Goal: Task Accomplishment & Management: Complete application form

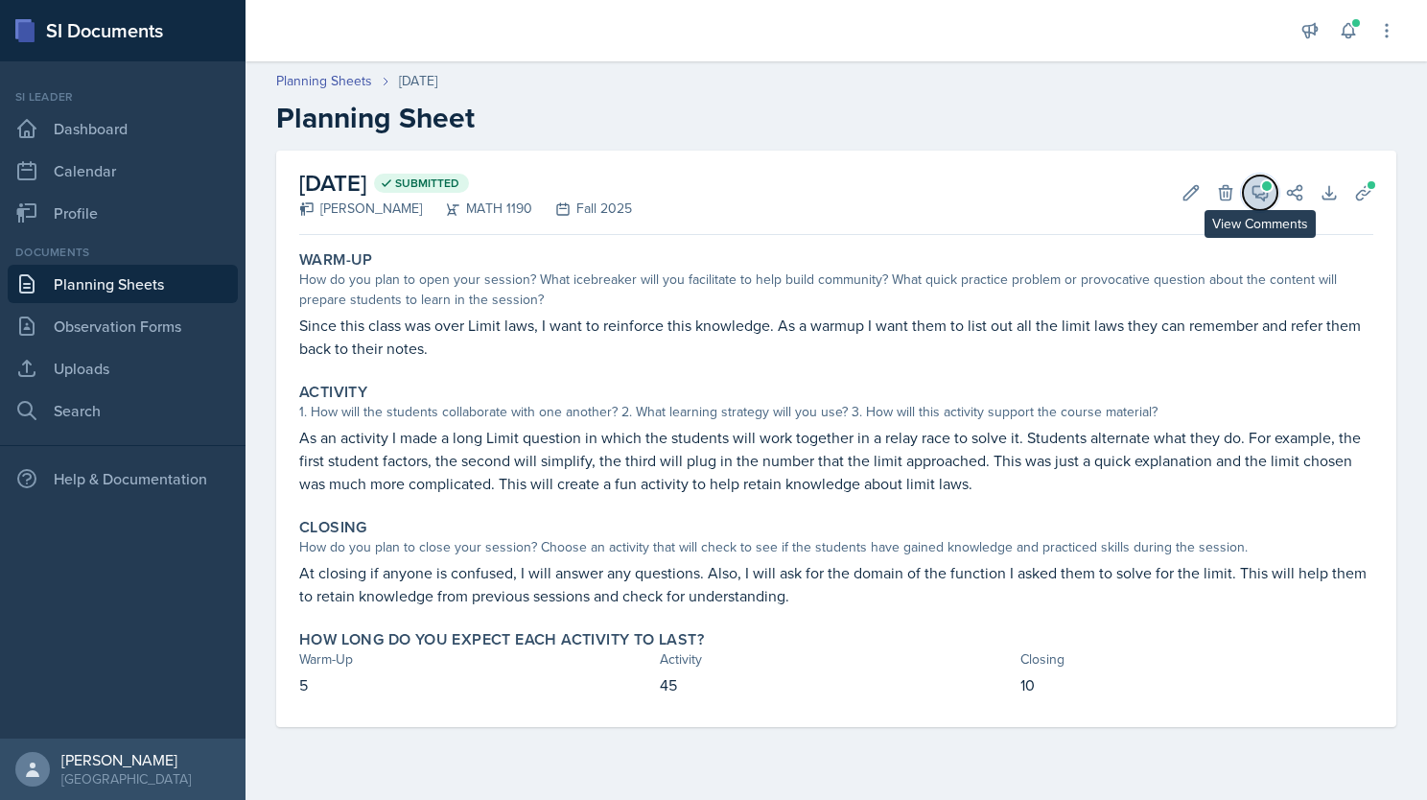
click at [1263, 186] on span at bounding box center [1267, 186] width 10 height 10
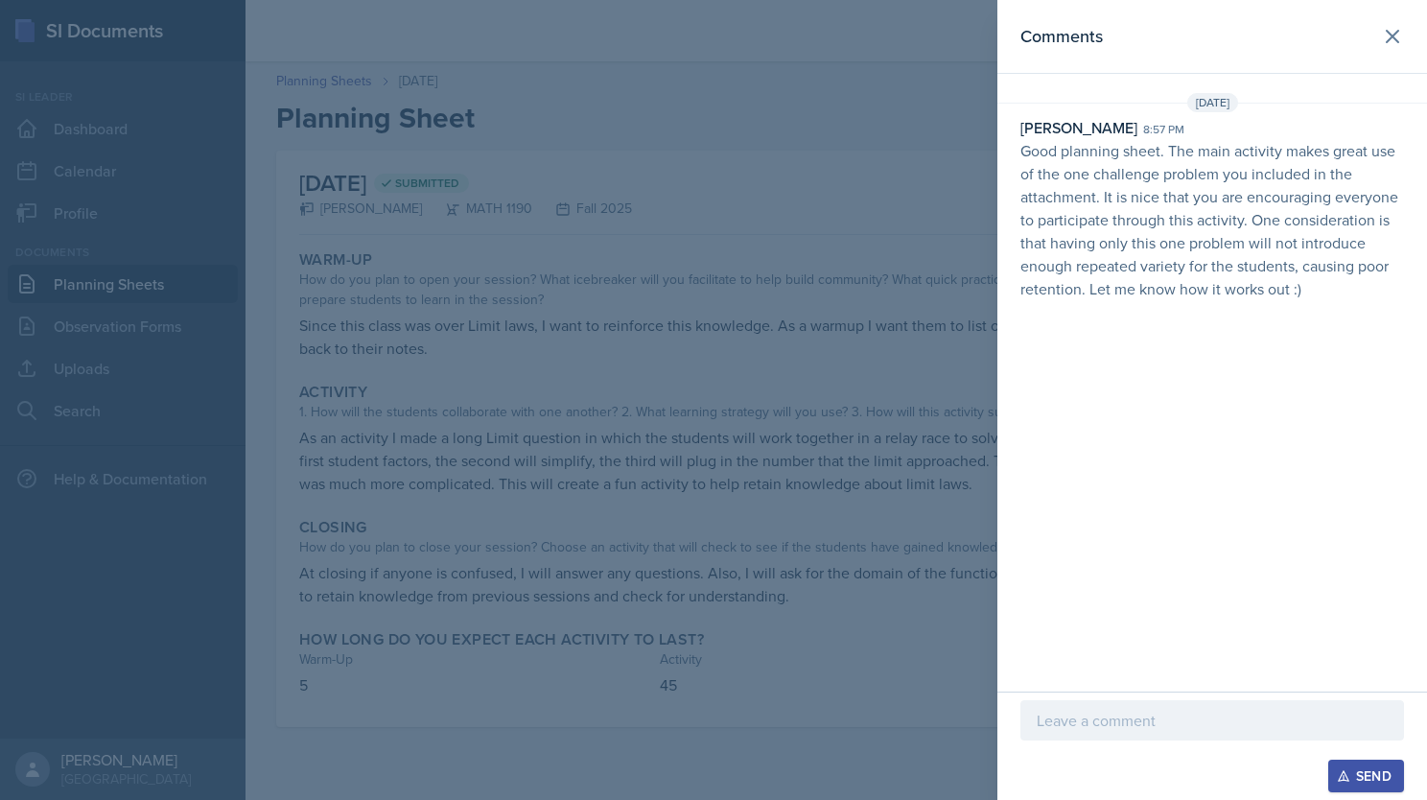
click at [1088, 711] on p at bounding box center [1212, 720] width 351 height 23
click at [1357, 775] on div "Send" at bounding box center [1366, 775] width 51 height 15
click at [1385, 40] on icon at bounding box center [1392, 36] width 23 height 23
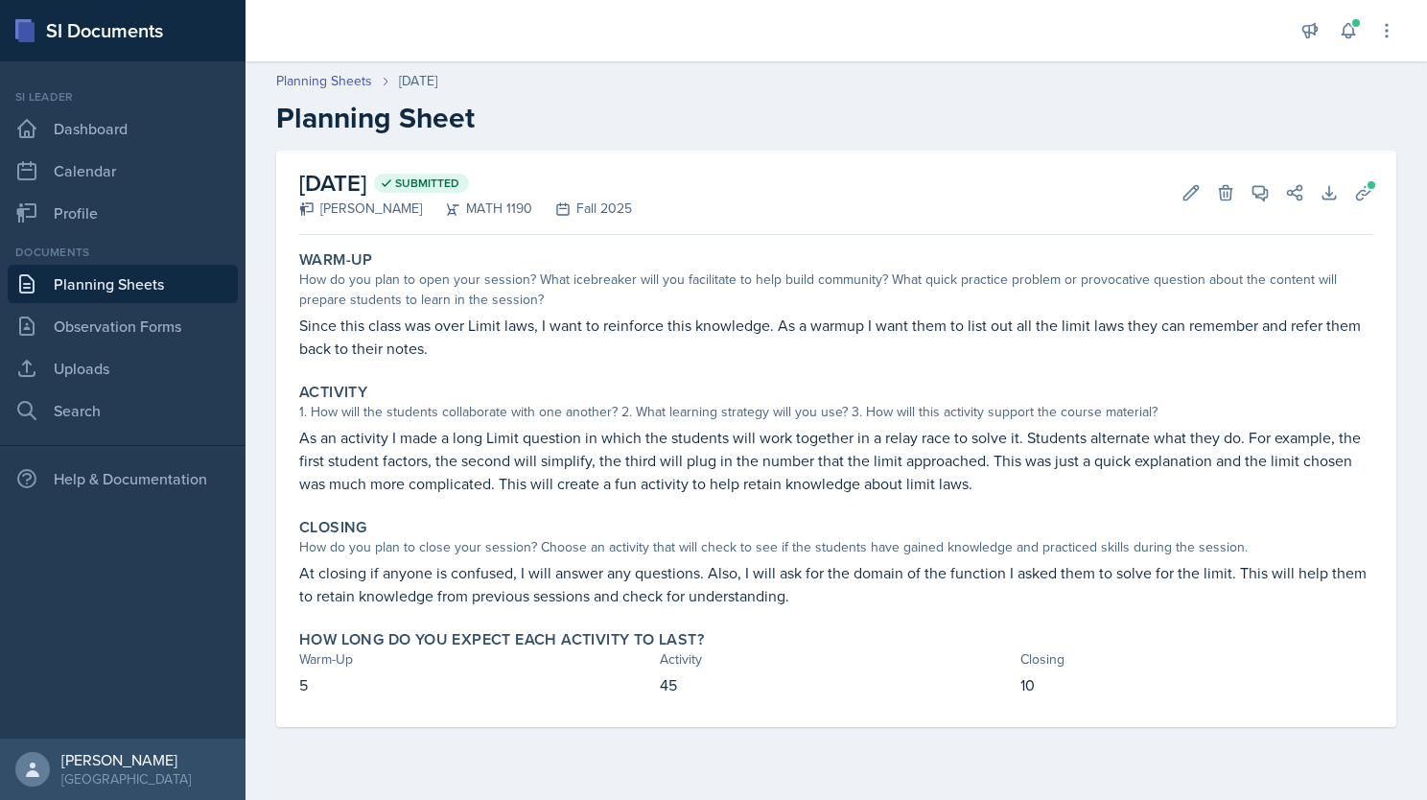
click at [96, 290] on link "Planning Sheets" at bounding box center [123, 284] width 230 height 38
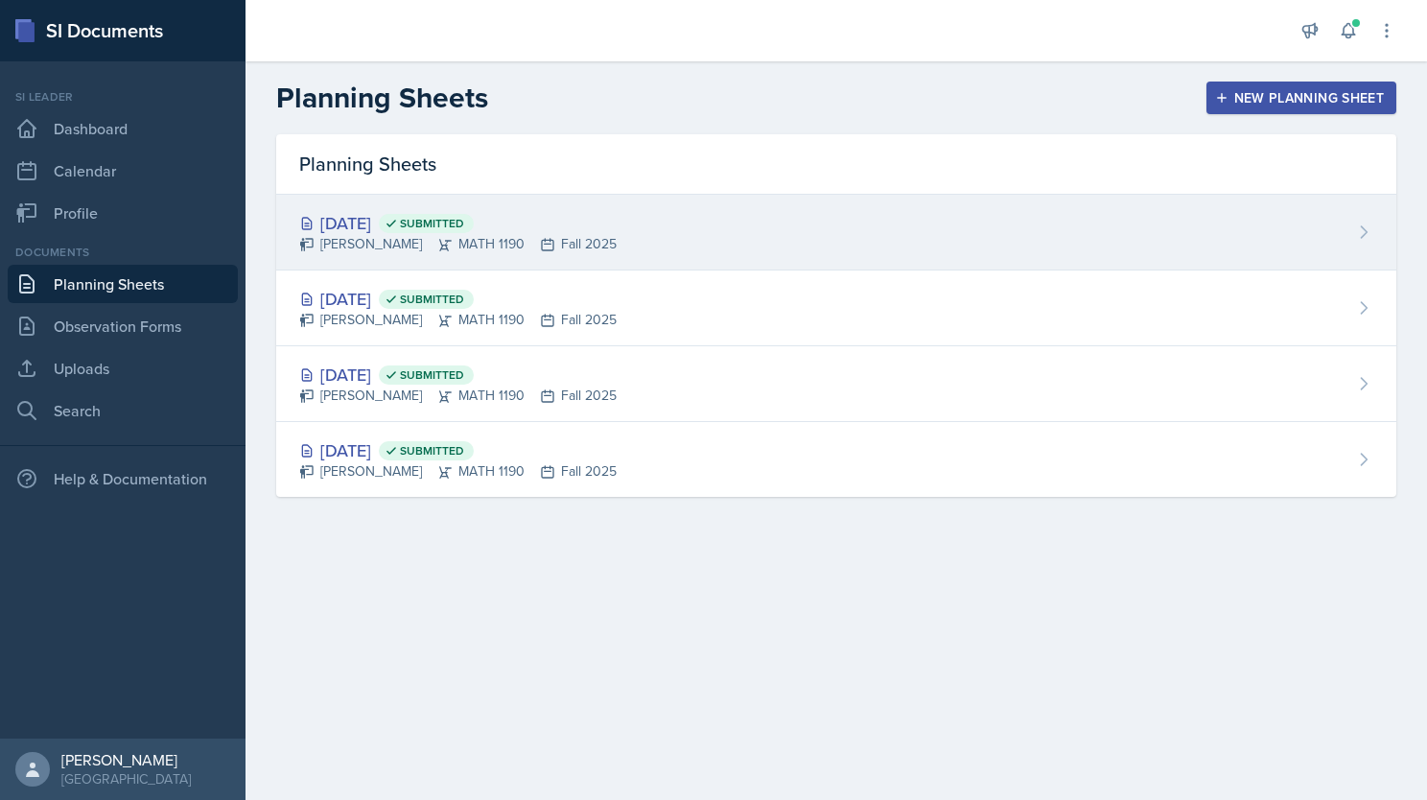
click at [617, 243] on div "[PERSON_NAME] MATH 1190 Fall 2025" at bounding box center [458, 244] width 318 height 20
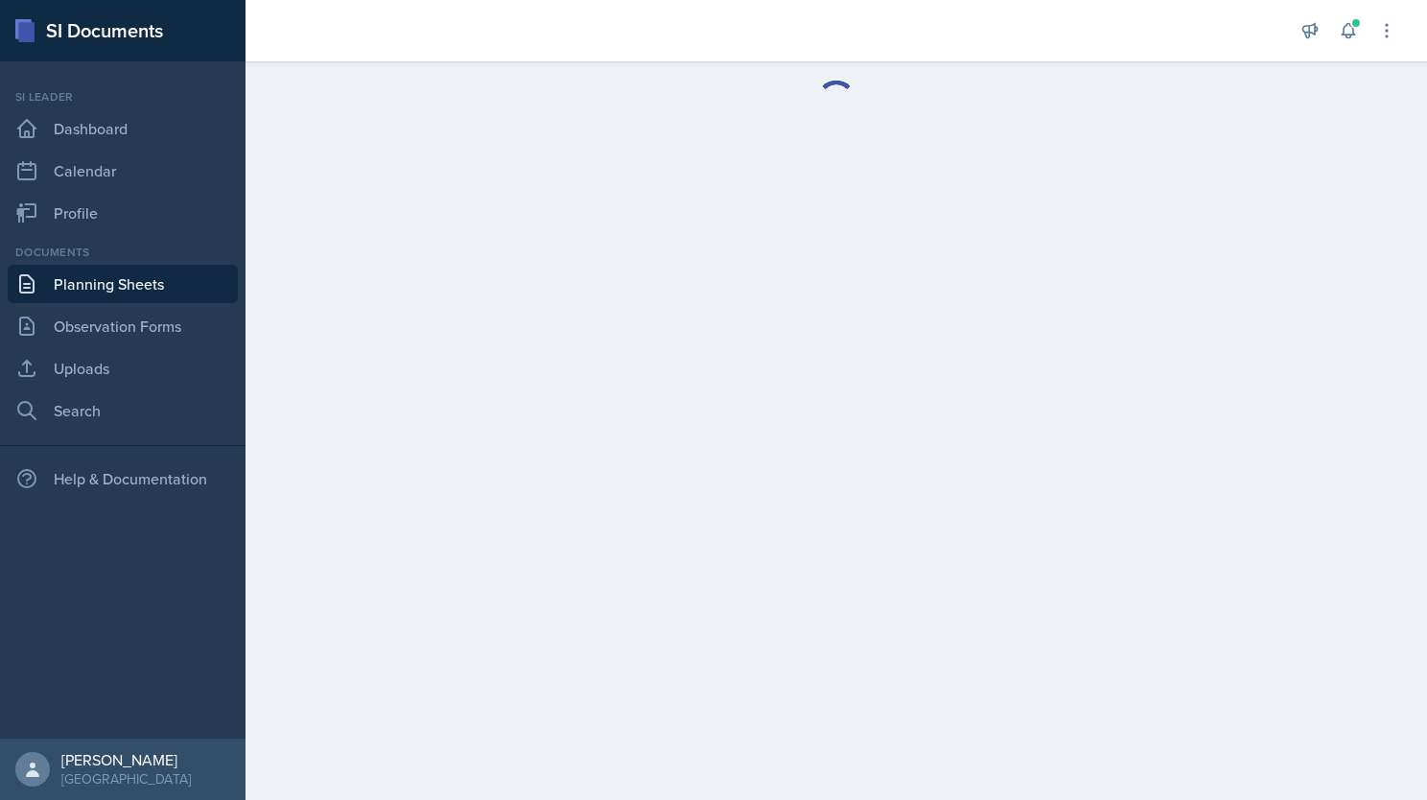
click at [157, 275] on link "Planning Sheets" at bounding box center [123, 284] width 230 height 38
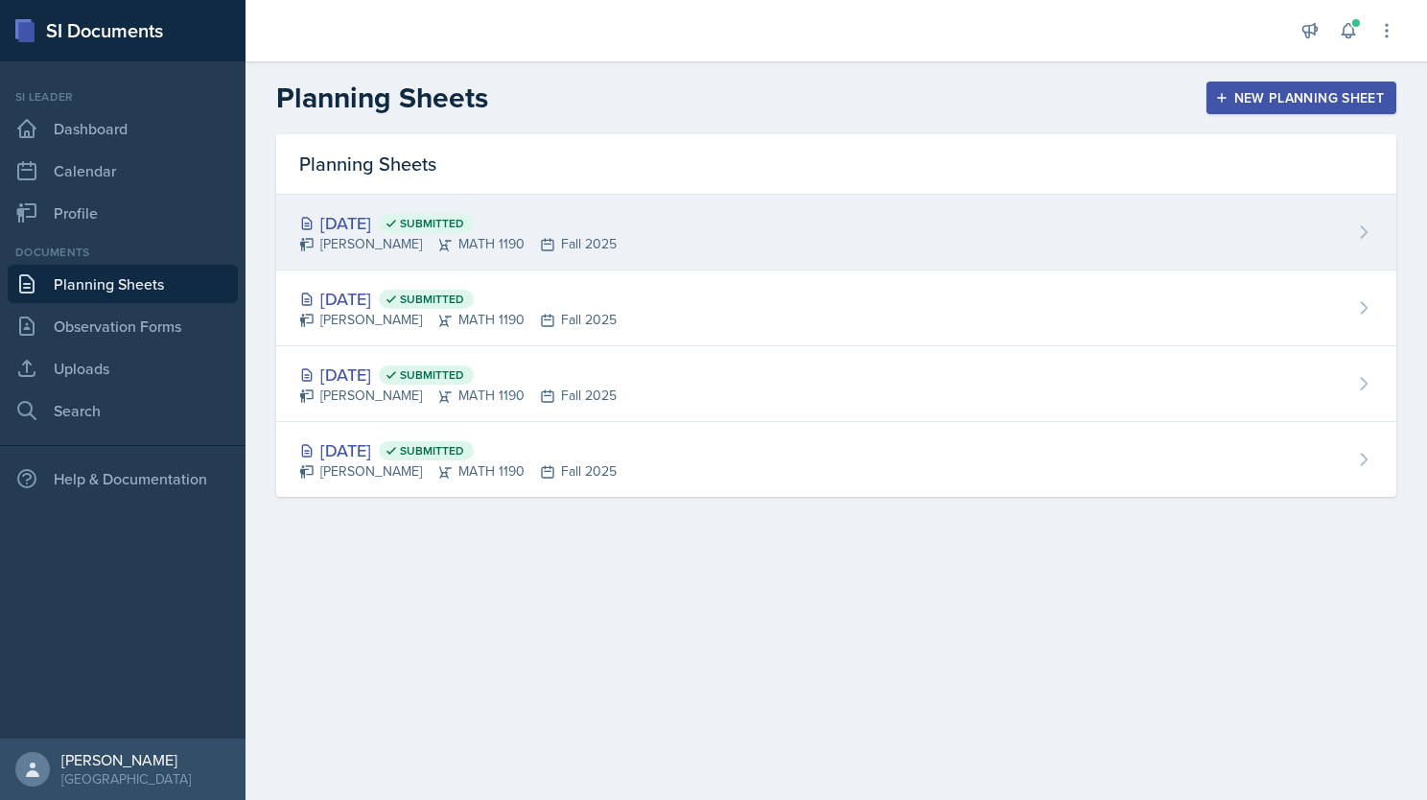
click at [699, 230] on div "[DATE] Submitted [PERSON_NAME] MATH 1190 Fall 2025" at bounding box center [836, 233] width 1120 height 76
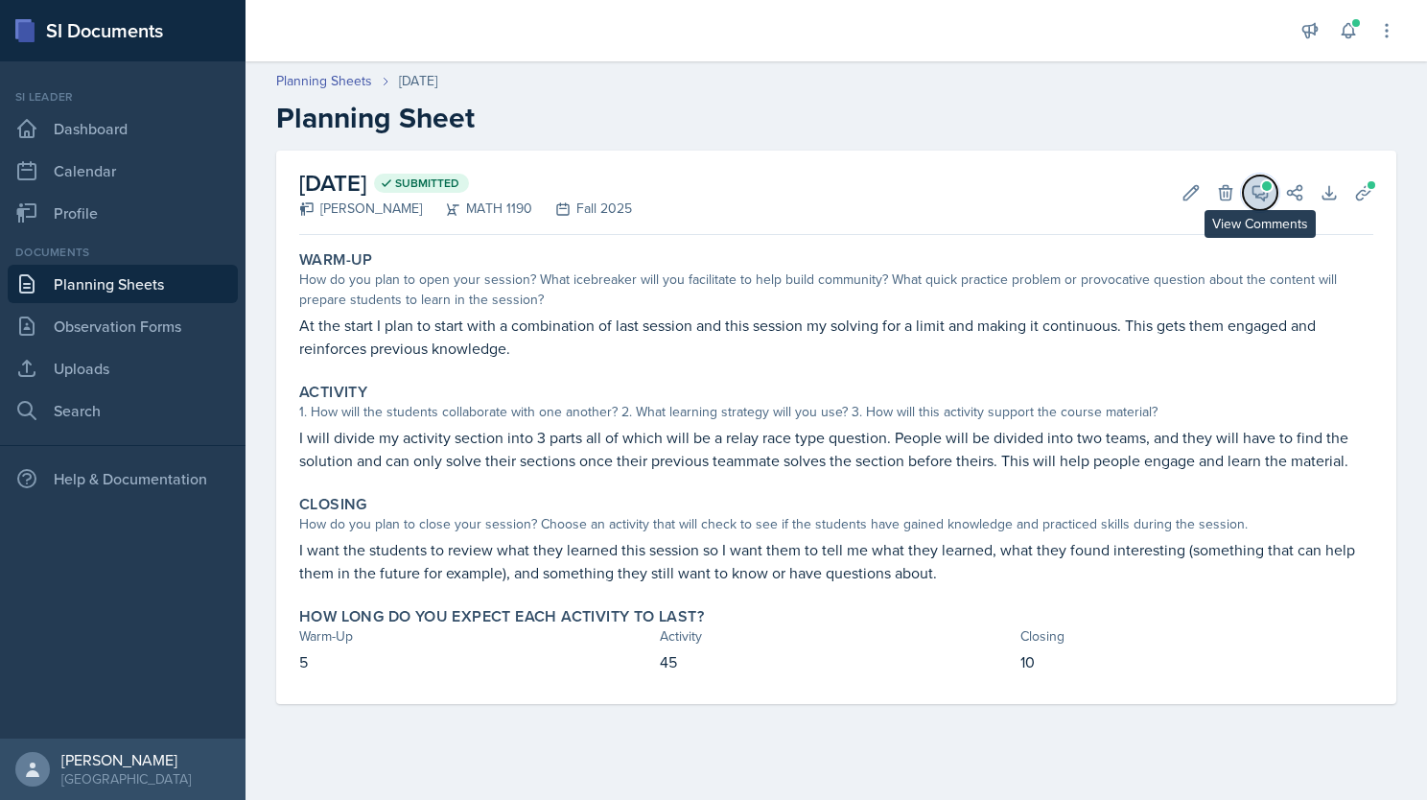
click at [1266, 199] on icon at bounding box center [1260, 192] width 19 height 19
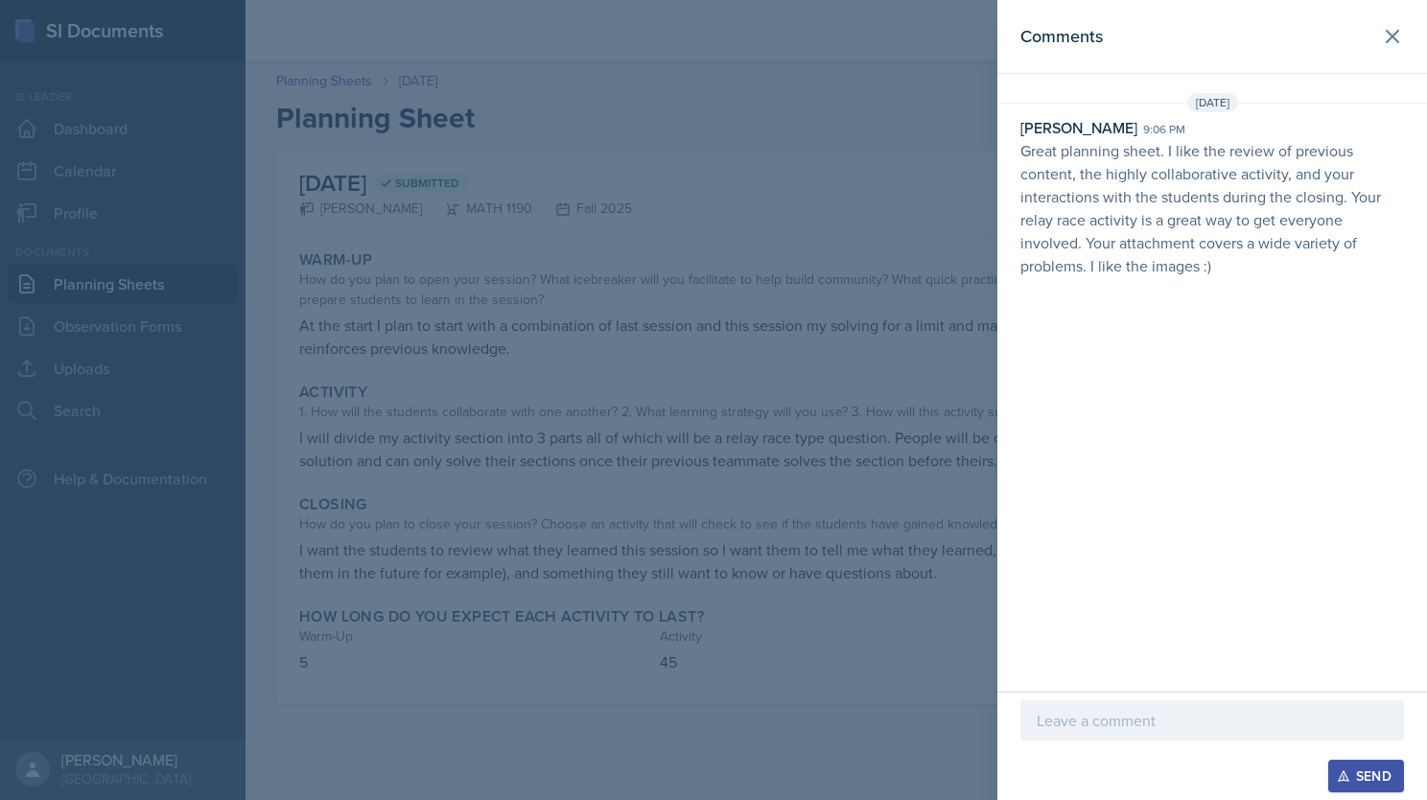
click at [1133, 724] on p at bounding box center [1212, 720] width 351 height 23
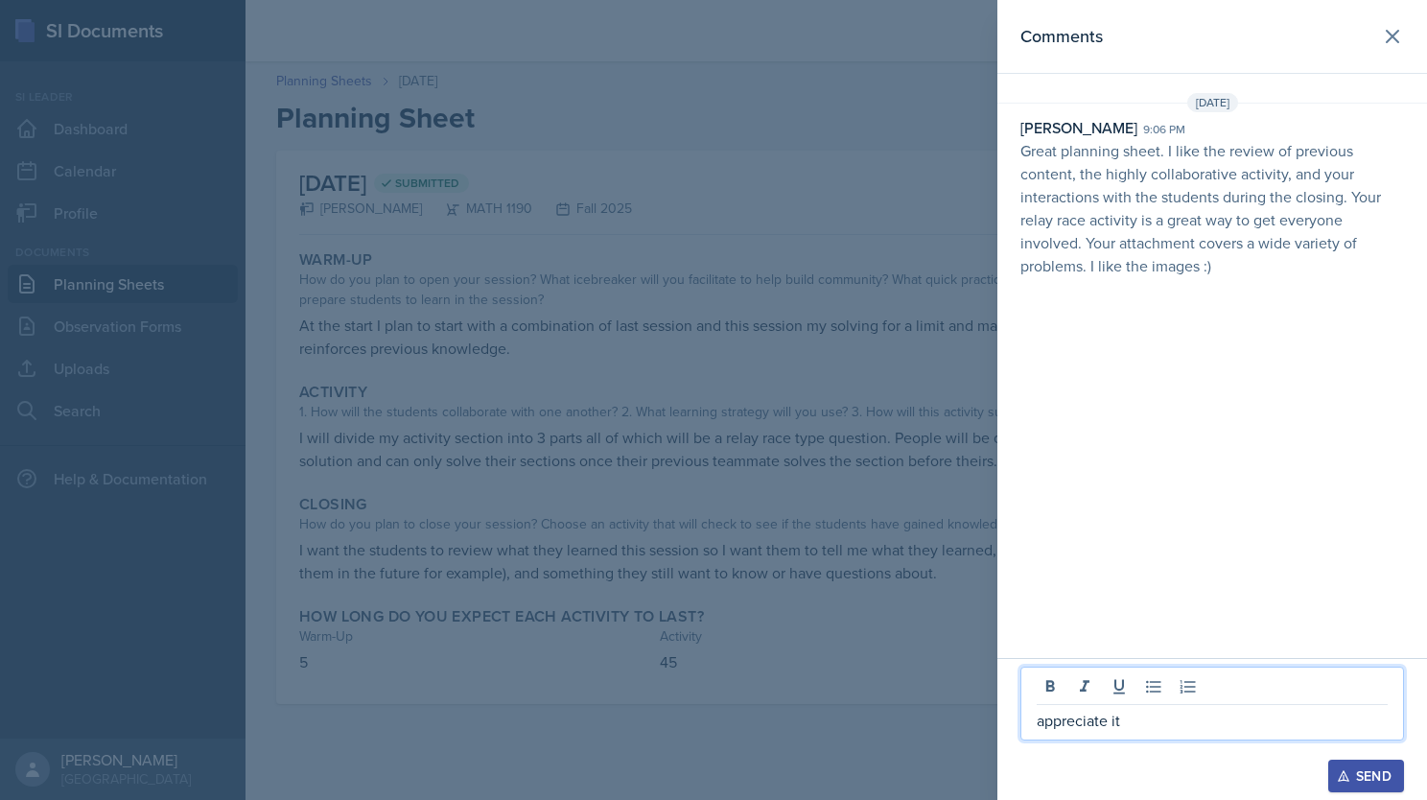
click at [1041, 722] on p "appreciate it" at bounding box center [1212, 720] width 351 height 23
click at [1131, 727] on p "Appreciate it" at bounding box center [1212, 720] width 351 height 23
click at [1352, 777] on div "Send" at bounding box center [1366, 775] width 51 height 15
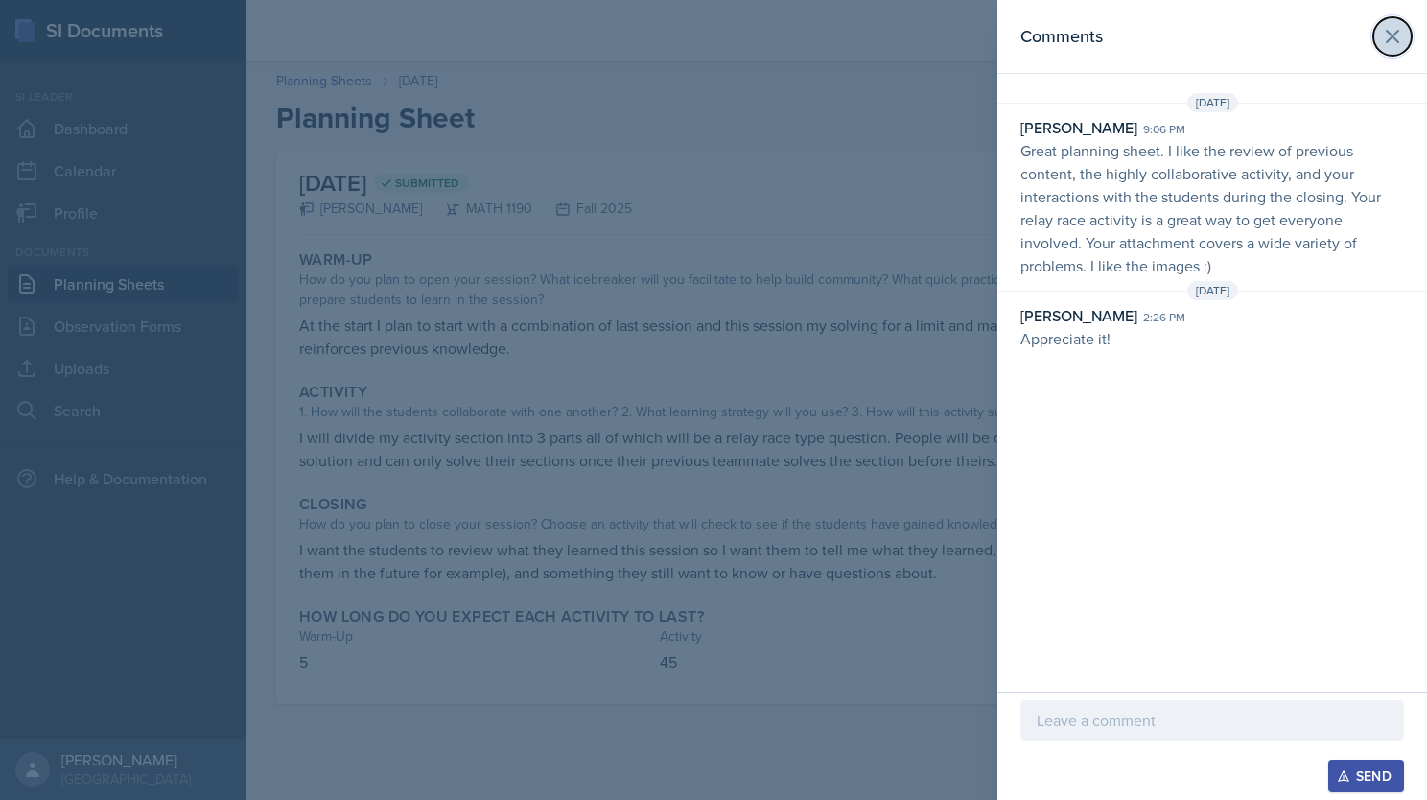
click at [1383, 41] on icon at bounding box center [1392, 36] width 23 height 23
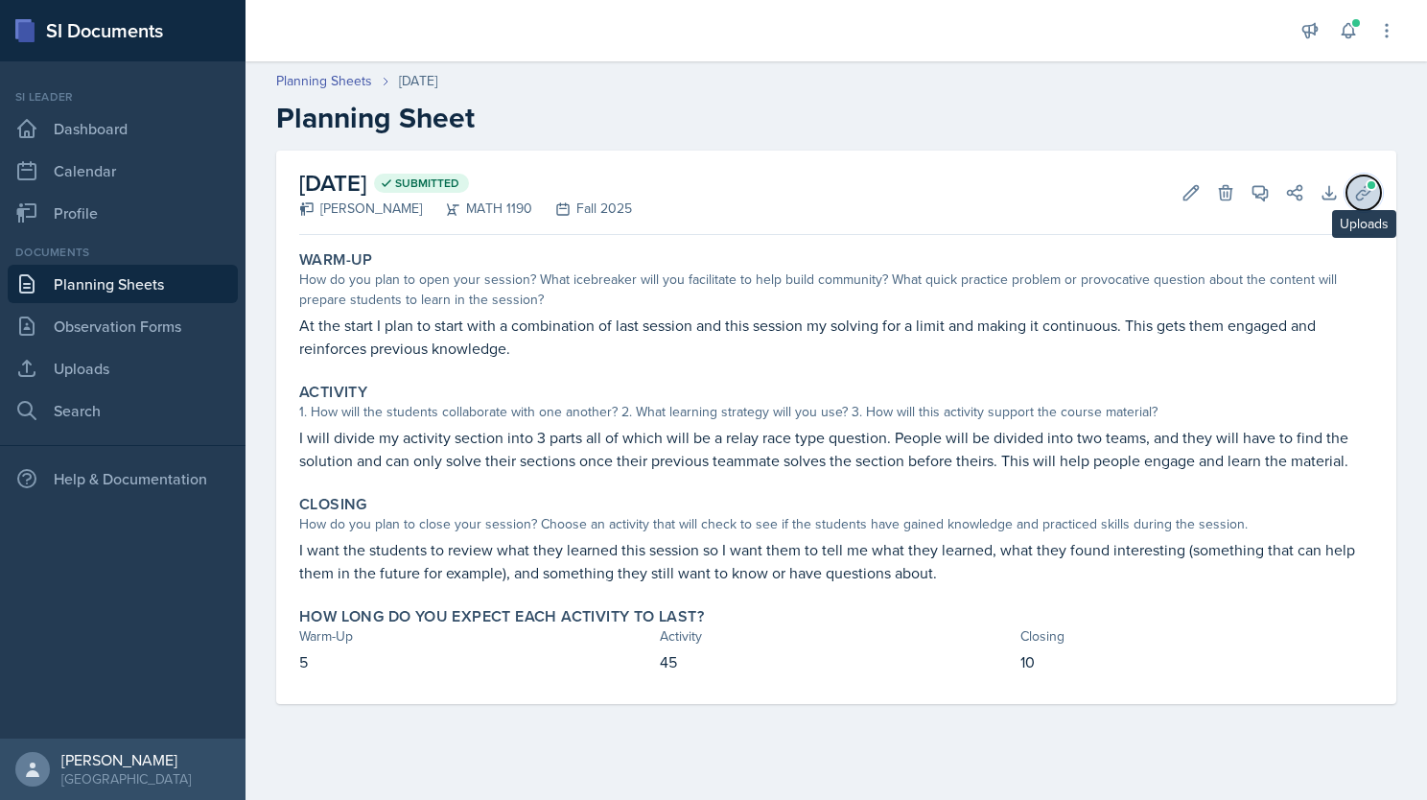
click at [1359, 196] on icon at bounding box center [1363, 192] width 19 height 19
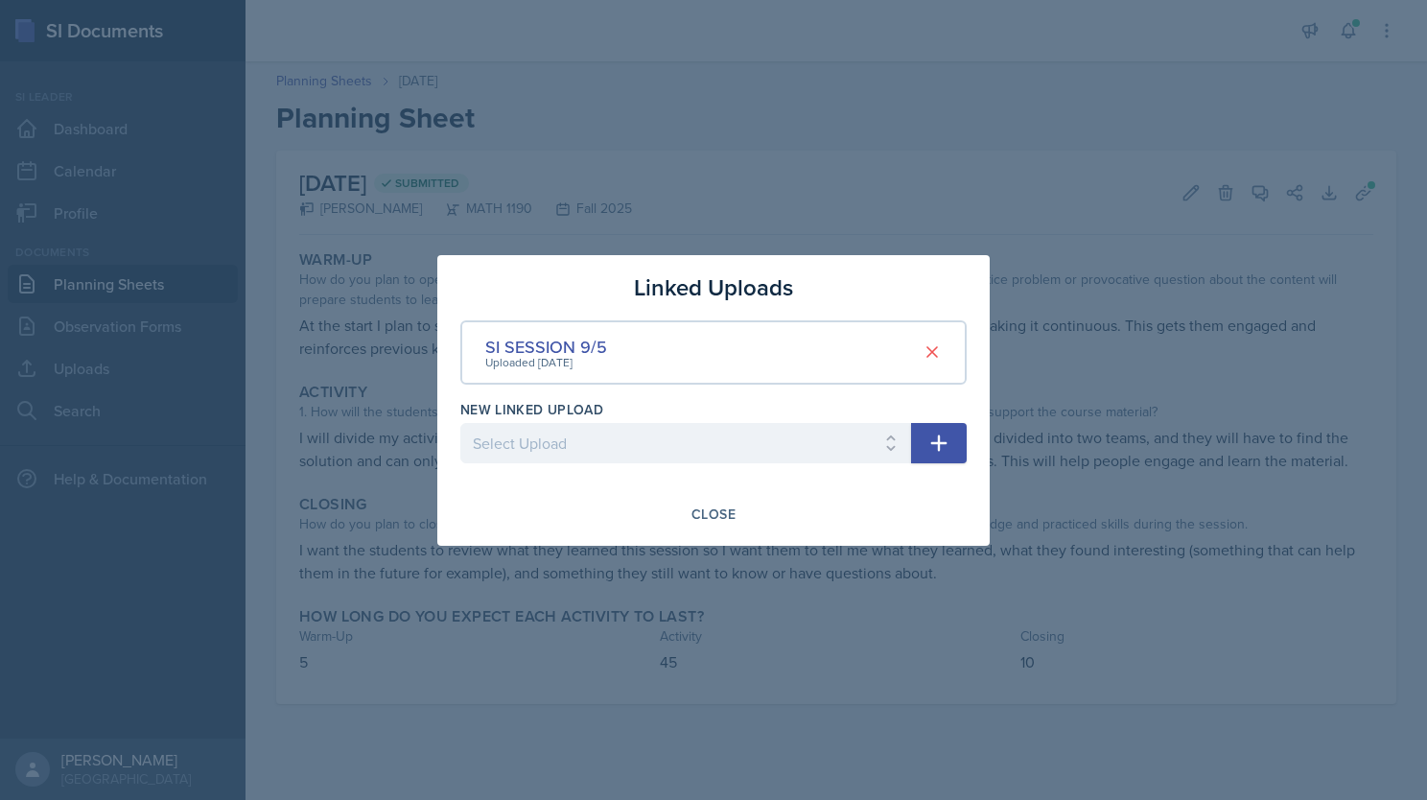
click at [583, 360] on div "Uploaded [DATE]" at bounding box center [546, 362] width 122 height 17
click at [713, 520] on div "Close" at bounding box center [714, 513] width 44 height 15
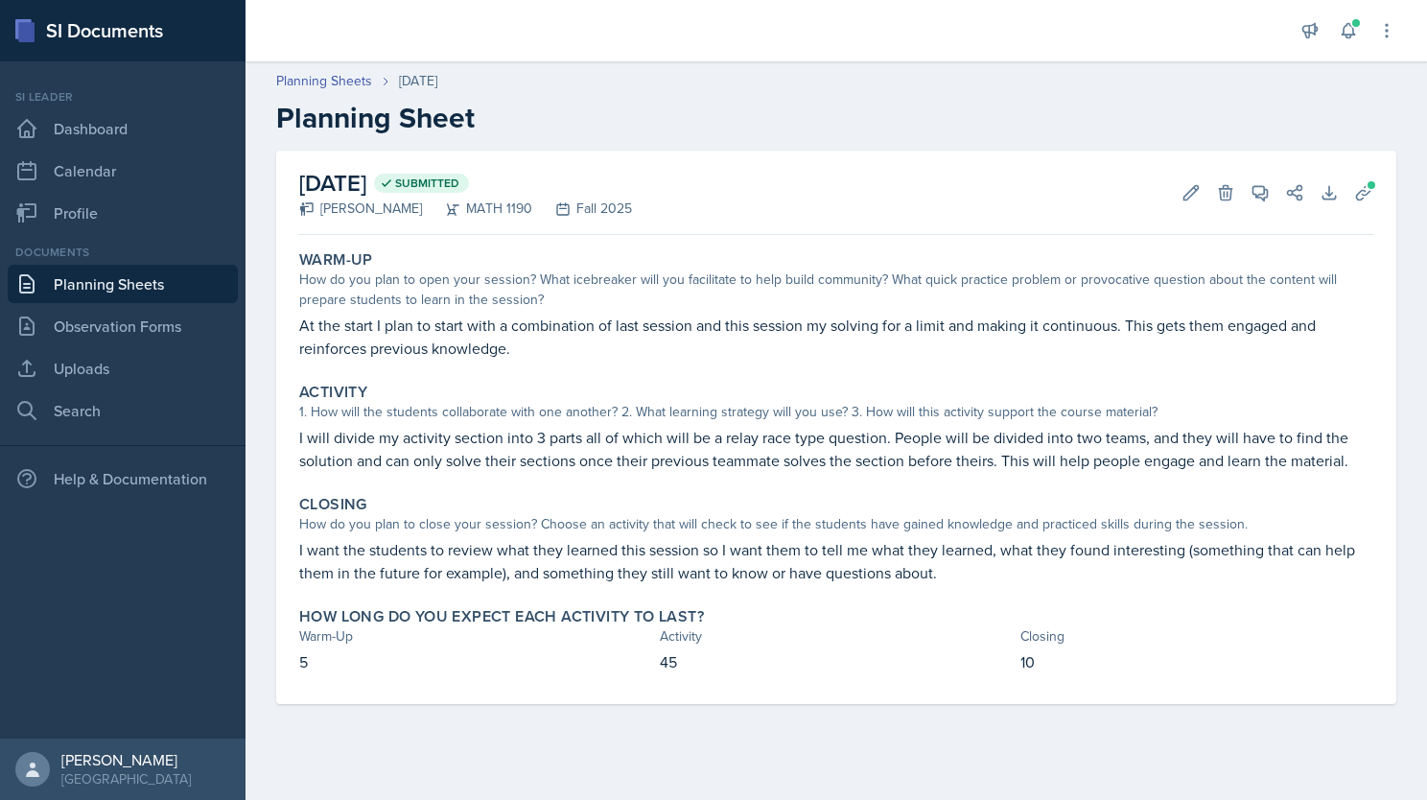
click at [138, 282] on link "Planning Sheets" at bounding box center [123, 284] width 230 height 38
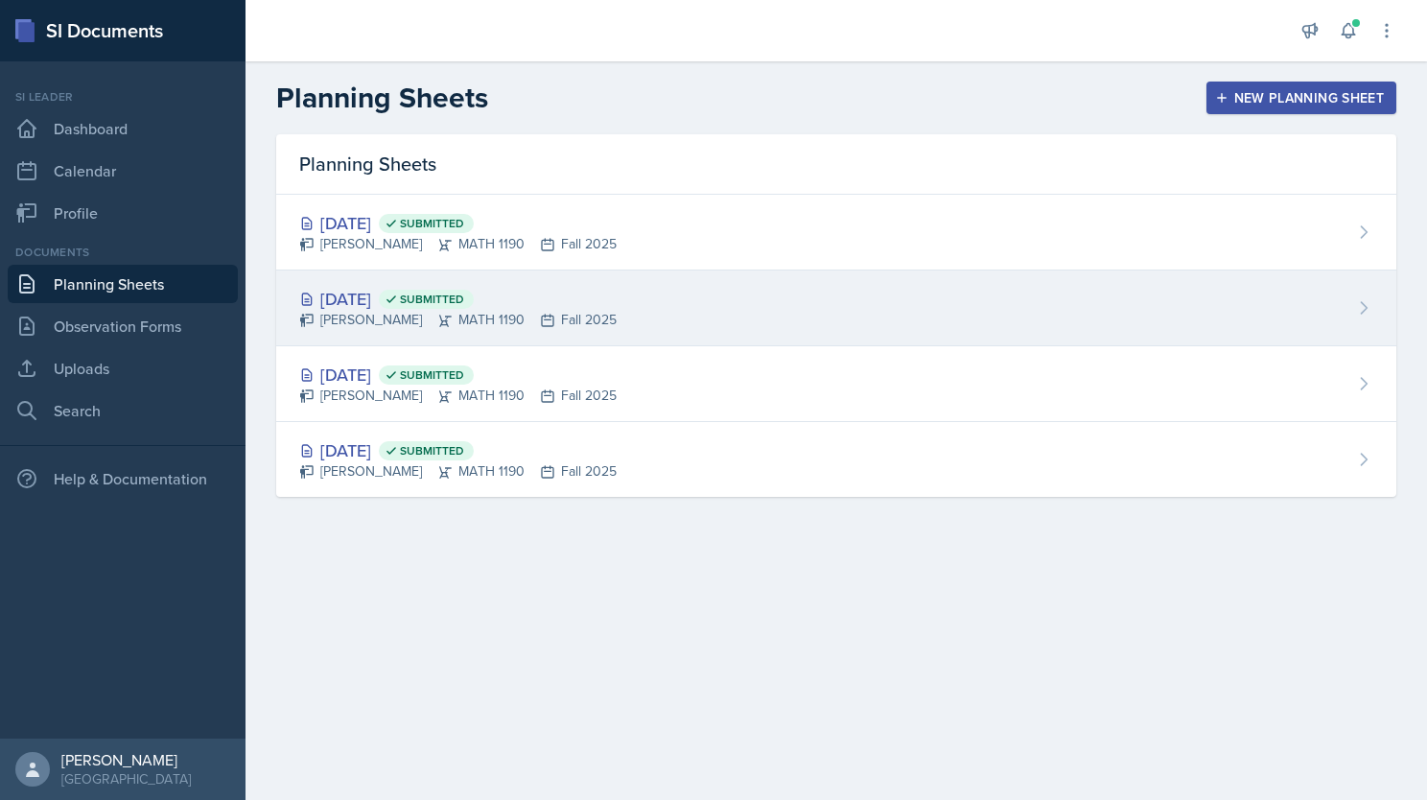
click at [654, 290] on div "[DATE] Submitted [PERSON_NAME] MATH 1190 Fall 2025" at bounding box center [836, 309] width 1120 height 76
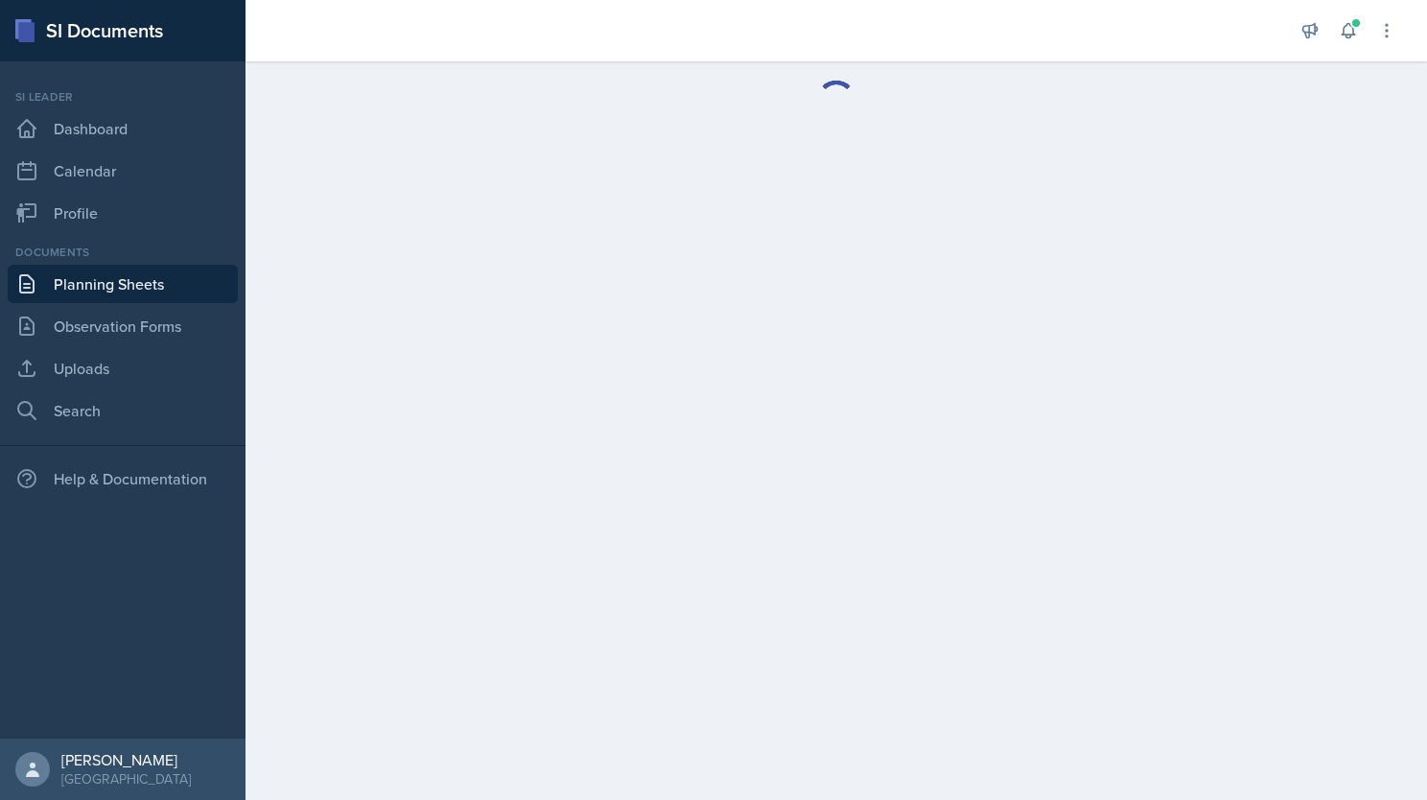
click at [146, 285] on link "Planning Sheets" at bounding box center [123, 284] width 230 height 38
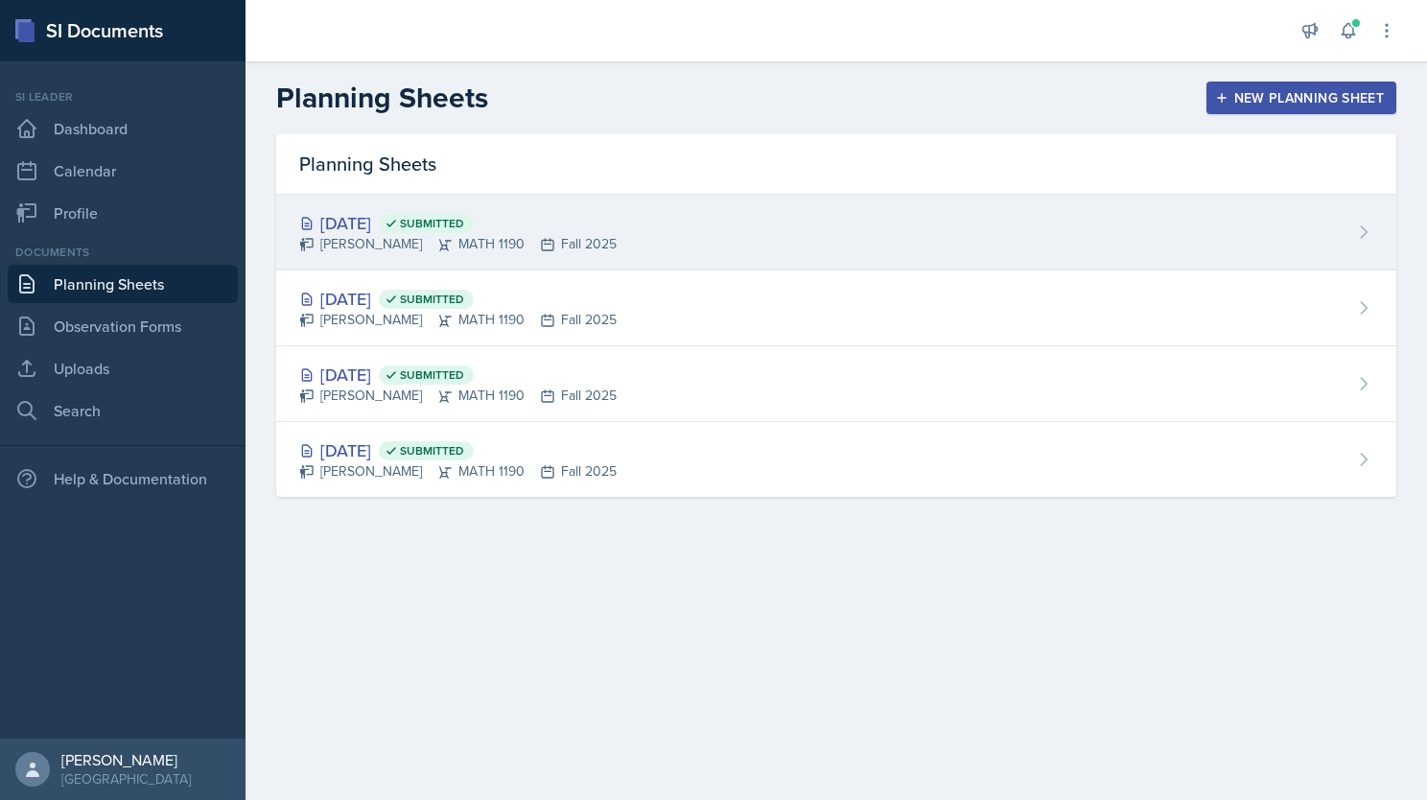
click at [1351, 226] on div "[DATE] Submitted [PERSON_NAME] MATH 1190 Fall 2025" at bounding box center [836, 233] width 1120 height 76
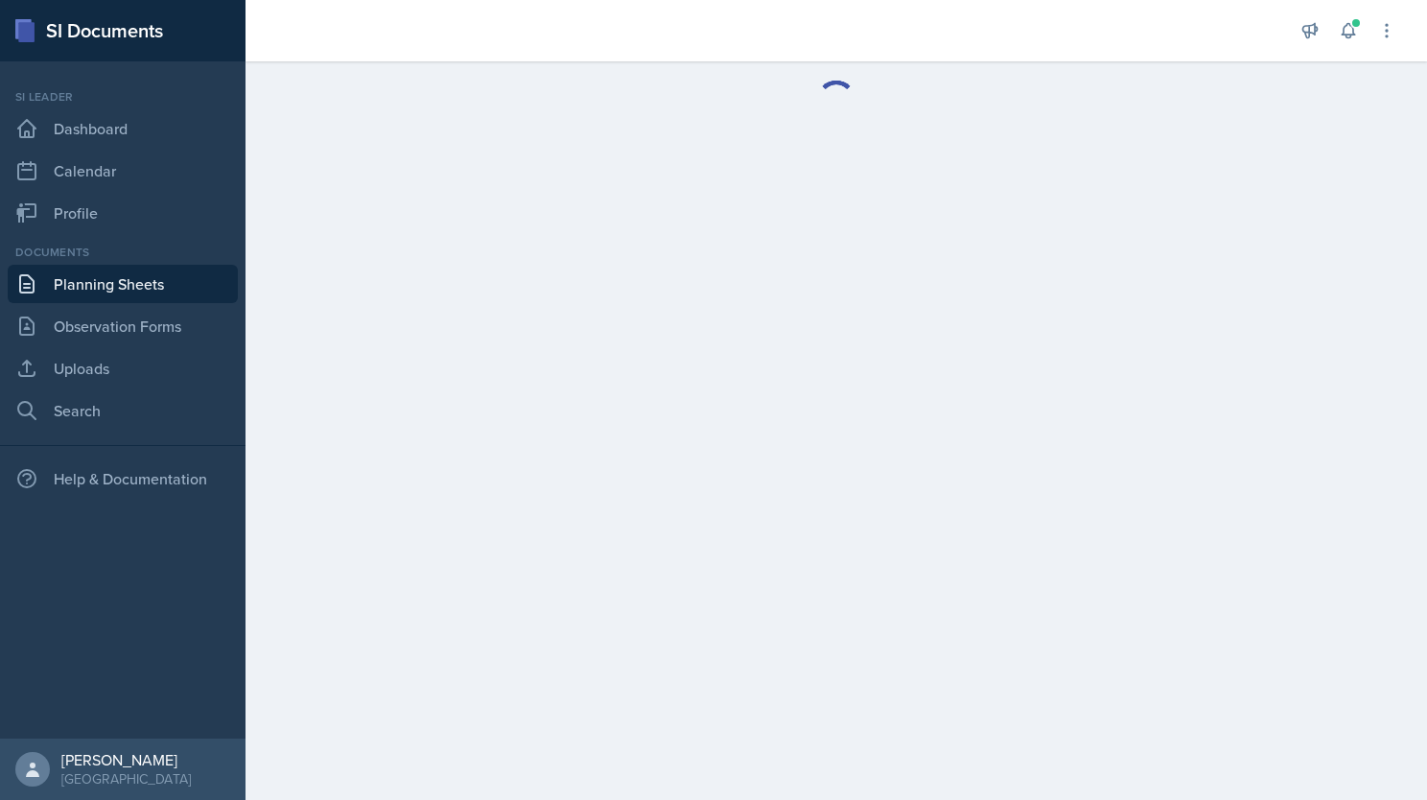
click at [69, 279] on link "Planning Sheets" at bounding box center [123, 284] width 230 height 38
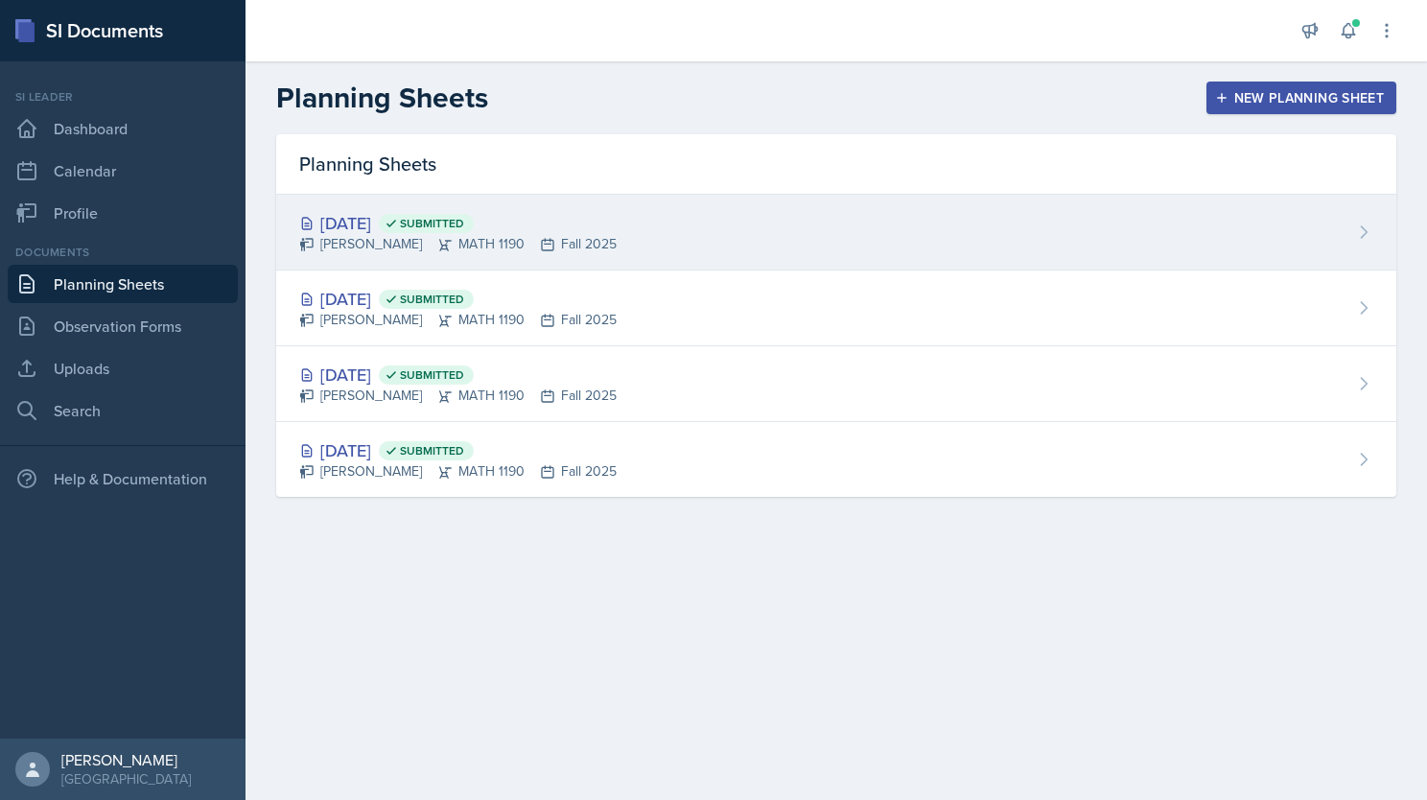
click at [539, 261] on div "[DATE] Submitted [PERSON_NAME] MATH 1190 Fall 2025" at bounding box center [836, 233] width 1120 height 76
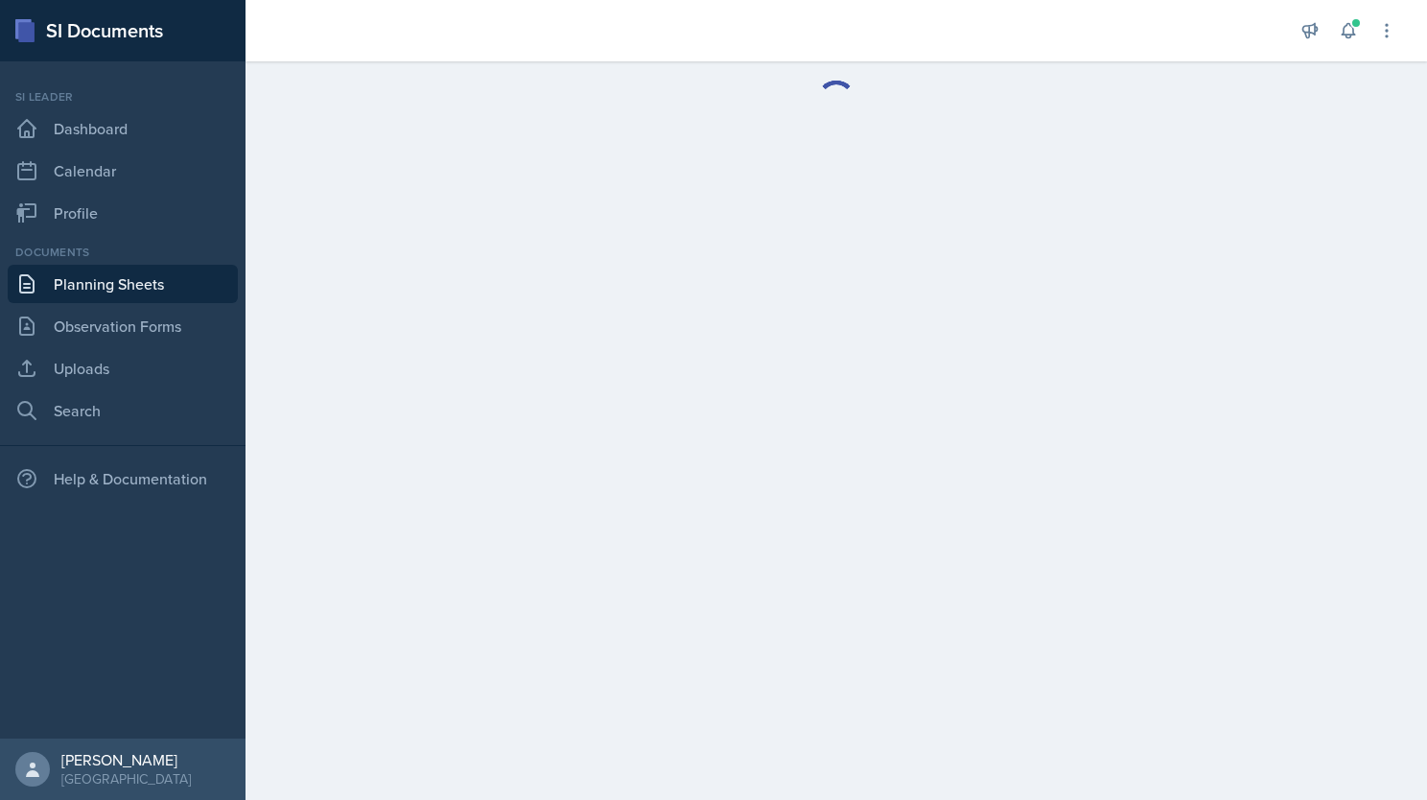
click at [184, 287] on link "Planning Sheets" at bounding box center [123, 284] width 230 height 38
